Goal: Navigation & Orientation: Go to known website

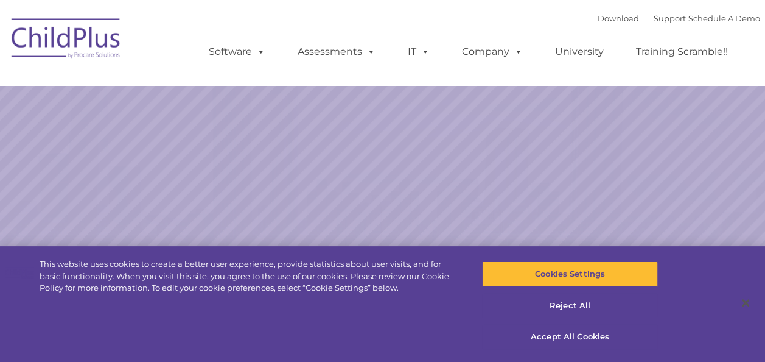
select select "MEDIUM"
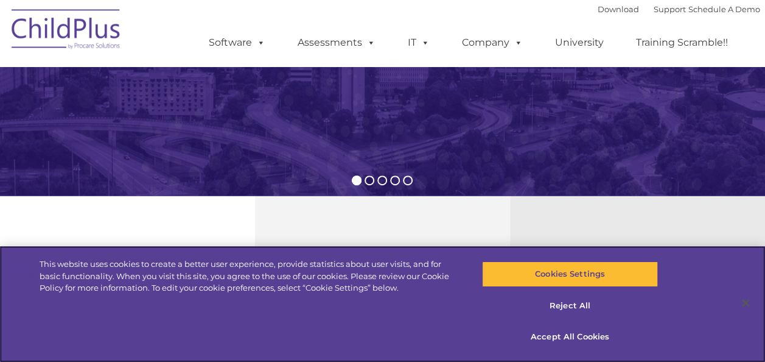
scroll to position [284, 0]
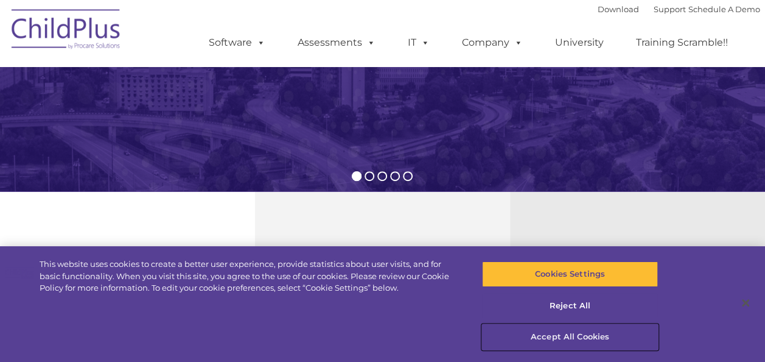
click at [578, 337] on button "Accept All Cookies" at bounding box center [570, 337] width 176 height 26
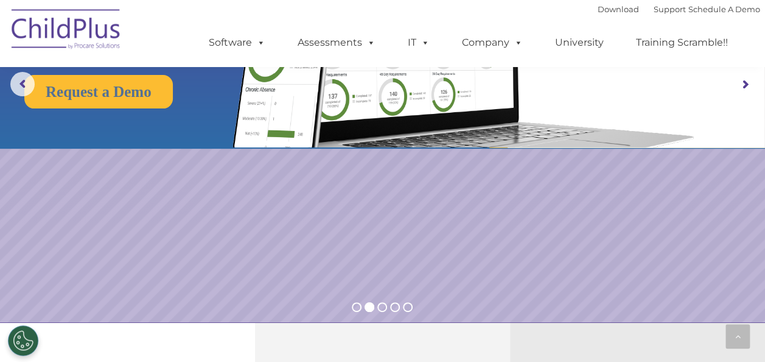
scroll to position [0, 0]
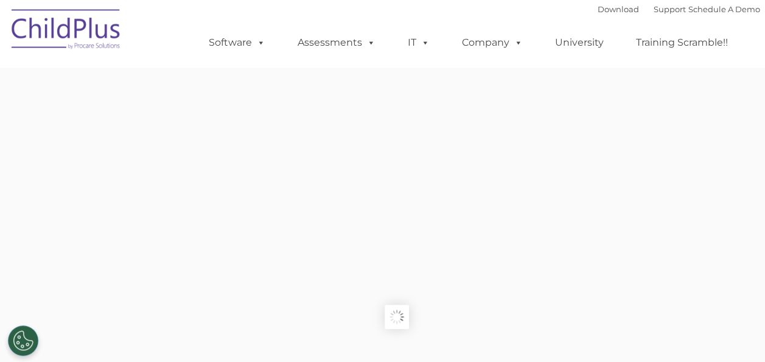
type input ""
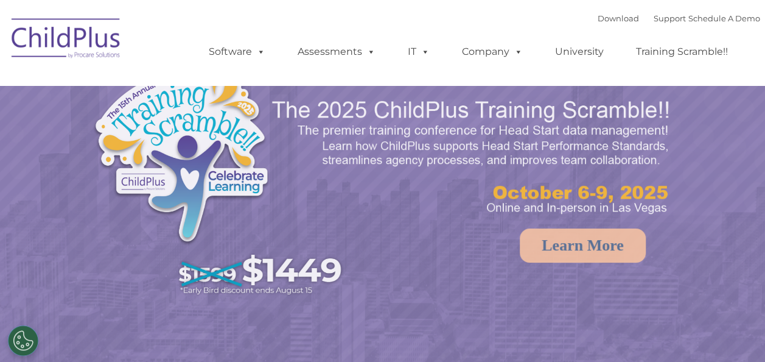
select select "MEDIUM"
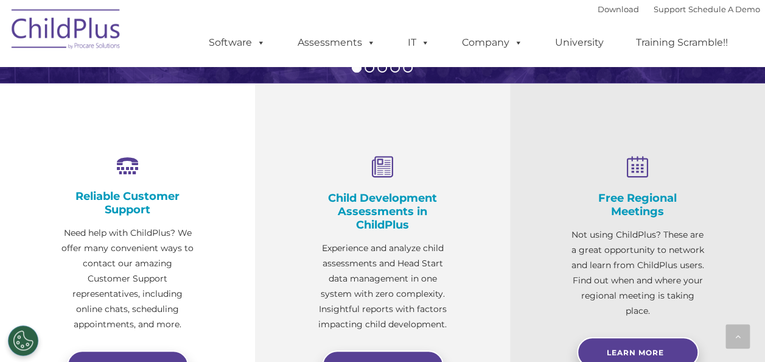
scroll to position [392, 0]
